Goal: Task Accomplishment & Management: Complete application form

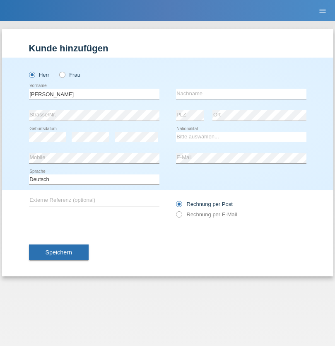
type input "Jorge"
click at [241, 94] on input "text" at bounding box center [241, 94] width 130 height 10
type input "SANTOS"
select select "PT"
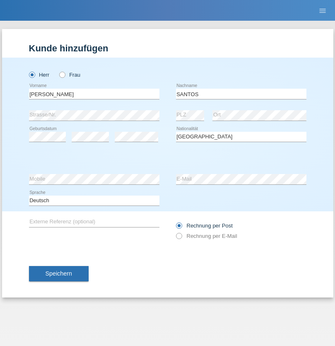
select select "C"
select select "26"
select select "12"
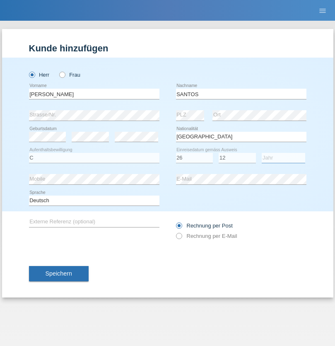
select select "2013"
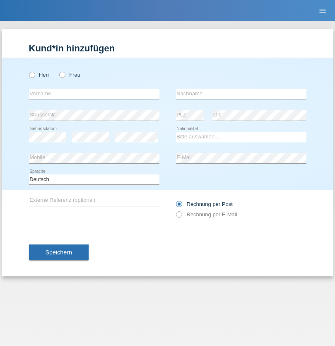
radio input "true"
click at [94, 94] on input "text" at bounding box center [94, 94] width 130 height 10
type input "Jörg"
click at [241, 94] on input "text" at bounding box center [241, 94] width 130 height 10
type input "Traksel"
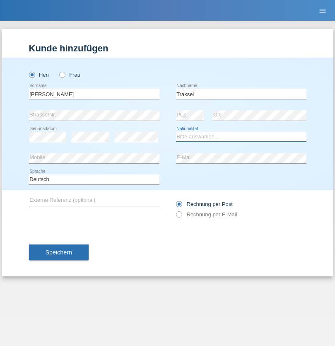
select select "DE"
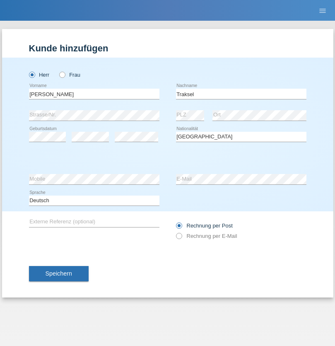
select select "C"
select select "01"
select select "07"
select select "2008"
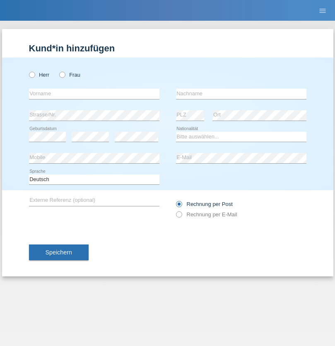
radio input "true"
click at [94, 94] on input "text" at bounding box center [94, 94] width 130 height 10
type input "Asia"
click at [241, 94] on input "text" at bounding box center [241, 94] width 130 height 10
type input "Riva"
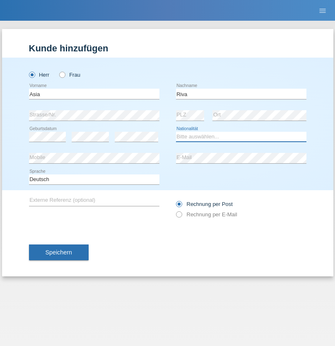
select select "IT"
select select "C"
select select "01"
select select "06"
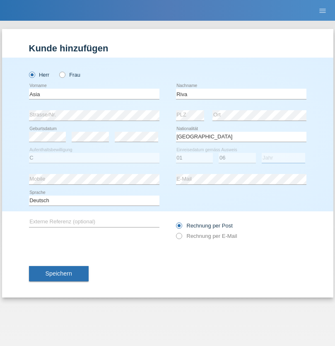
select select "2021"
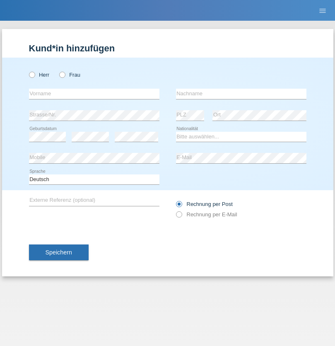
radio input "true"
click at [94, 94] on input "text" at bounding box center [94, 94] width 130 height 10
type input "Firas"
click at [241, 94] on input "text" at bounding box center [241, 94] width 130 height 10
type input "Khalil"
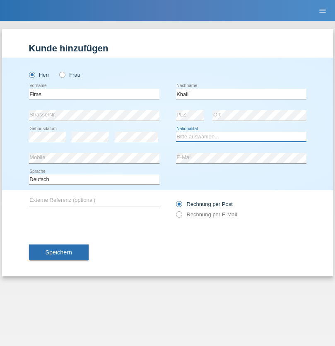
select select "IT"
select select "C"
select select "01"
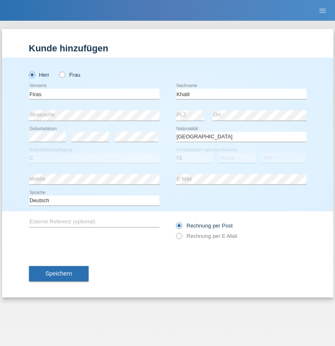
select select "03"
select select "2021"
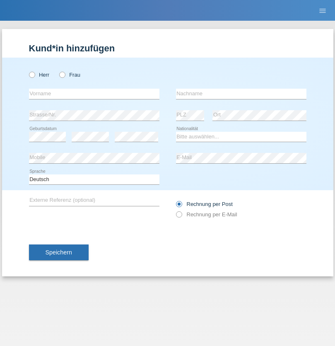
radio input "true"
click at [94, 94] on input "text" at bounding box center [94, 94] width 130 height 10
type input "Diego"
click at [241, 94] on input "text" at bounding box center [241, 94] width 130 height 10
type input "Patera"
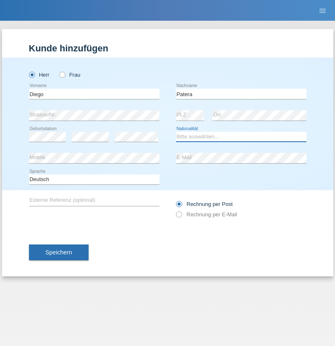
select select "CH"
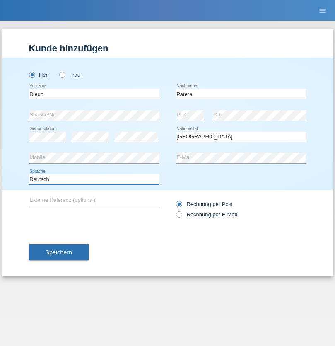
select select "en"
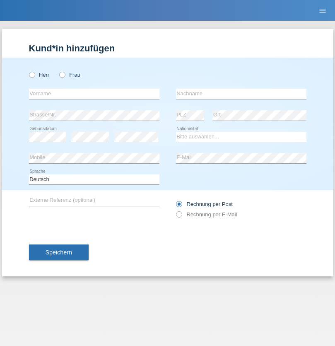
radio input "true"
click at [94, 94] on input "text" at bounding box center [94, 94] width 130 height 10
type input "Ketty"
click at [241, 94] on input "text" at bounding box center [241, 94] width 130 height 10
type input "Kalupnath"
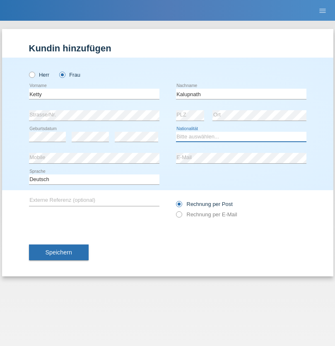
select select "CH"
radio input "true"
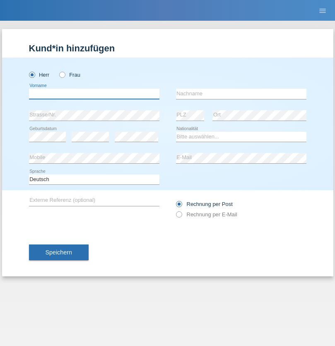
click at [94, 94] on input "text" at bounding box center [94, 94] width 130 height 10
type input "[PERSON_NAME]"
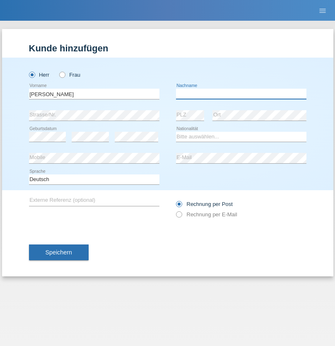
click at [241, 94] on input "text" at bounding box center [241, 94] width 130 height 10
type input "Mucha"
select select "CH"
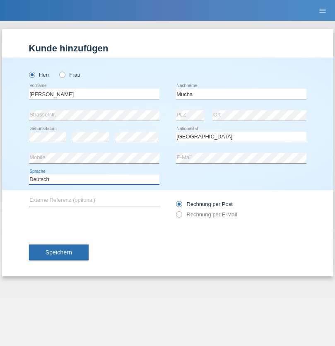
select select "en"
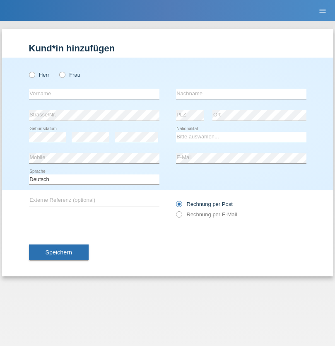
radio input "true"
click at [94, 94] on input "text" at bounding box center [94, 94] width 130 height 10
type input "Franziska"
click at [241, 94] on input "text" at bounding box center [241, 94] width 130 height 10
type input "Starke"
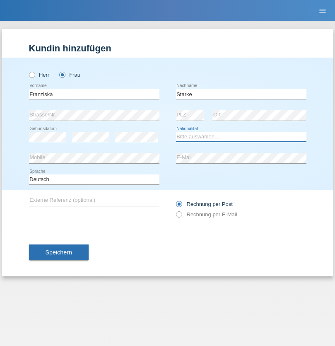
select select "DE"
select select "C"
select select "01"
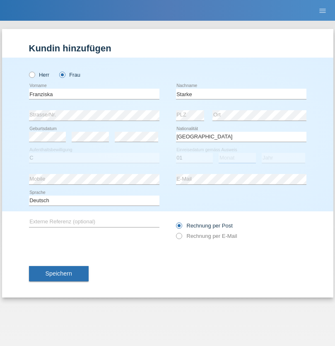
select select "03"
select select "1985"
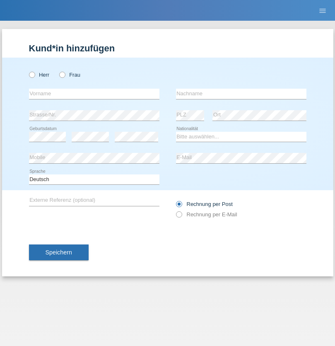
radio input "true"
click at [94, 94] on input "text" at bounding box center [94, 94] width 130 height 10
type input "[DEMOGRAPHIC_DATA]"
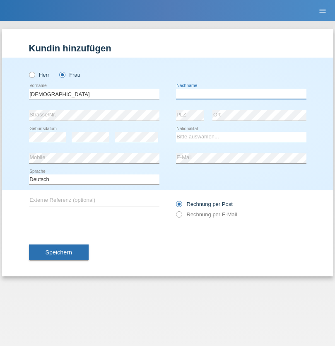
click at [241, 94] on input "text" at bounding box center [241, 94] width 130 height 10
type input "Cimbaljević"
select select "HR"
select select "C"
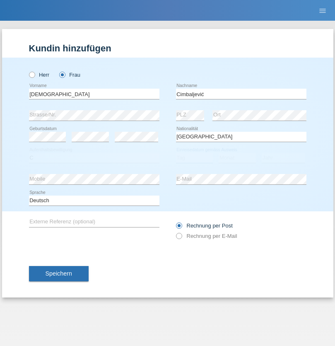
select select "13"
select select "08"
select select "2021"
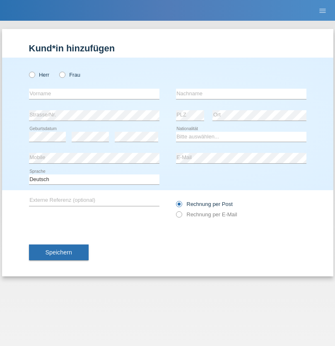
radio input "true"
click at [94, 94] on input "text" at bounding box center [94, 94] width 130 height 10
type input "Batsche"
click at [241, 94] on input "text" at bounding box center [241, 94] width 130 height 10
type input "Arifoska"
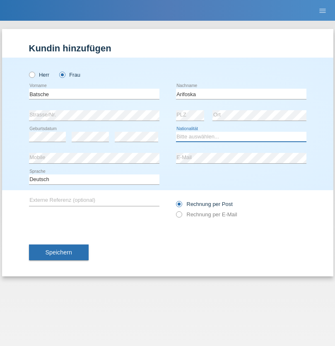
select select "CH"
radio input "true"
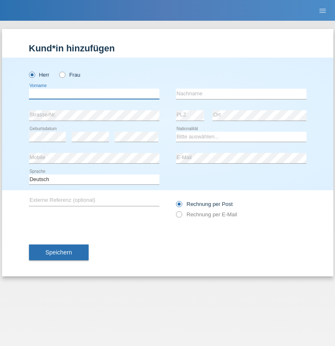
click at [94, 94] on input "text" at bounding box center [94, 94] width 130 height 10
type input "Emre"
click at [241, 94] on input "text" at bounding box center [241, 94] width 130 height 10
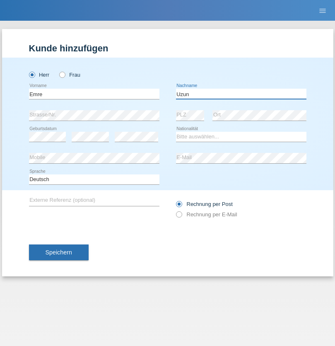
type input "Uzun"
select select "CH"
